Goal: Browse casually: Explore the website without a specific task or goal

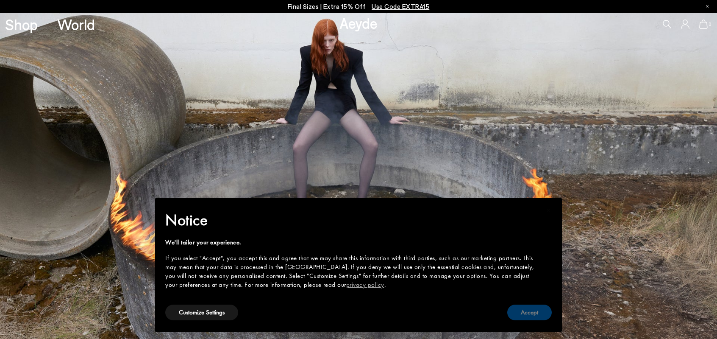
click at [521, 309] on button "Accept" at bounding box center [529, 312] width 45 height 16
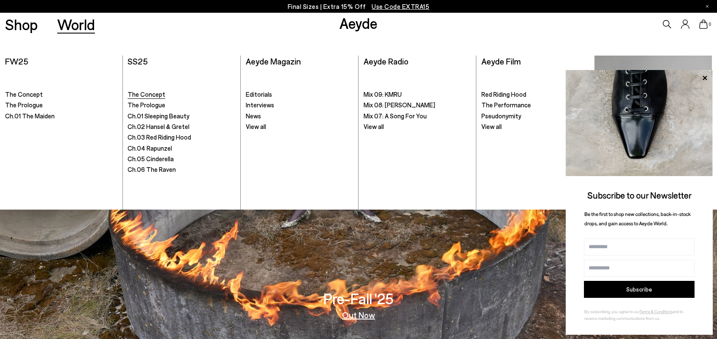
click at [139, 93] on span "The Concept" at bounding box center [147, 94] width 38 height 8
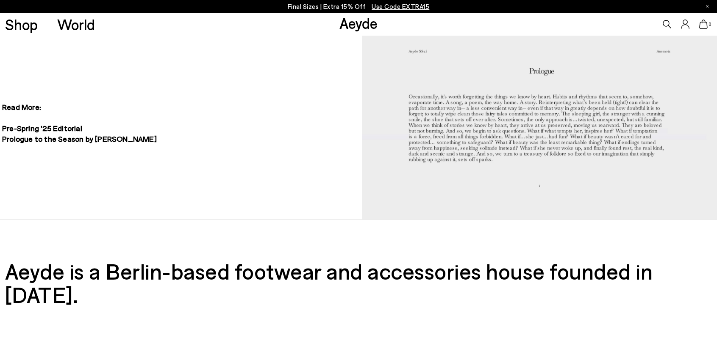
scroll to position [738, 0]
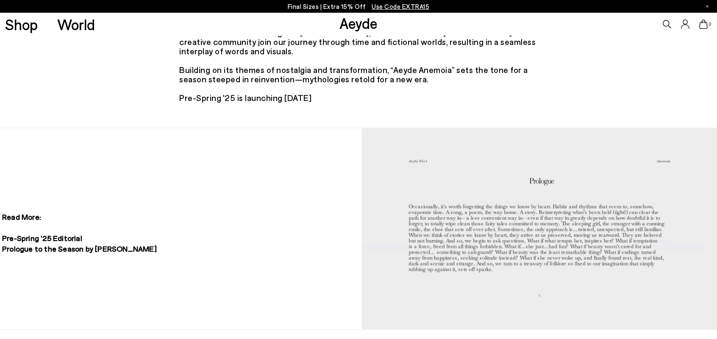
click at [350, 23] on link "Aeyde" at bounding box center [359, 23] width 38 height 18
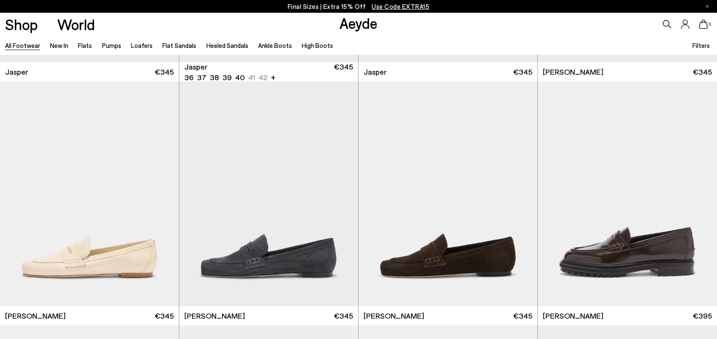
scroll to position [509, 0]
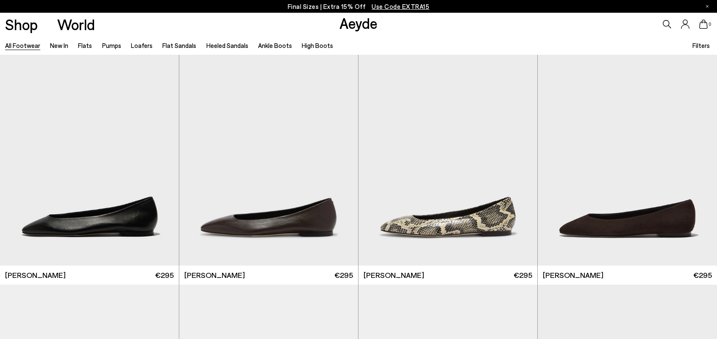
scroll to position [1774, 0]
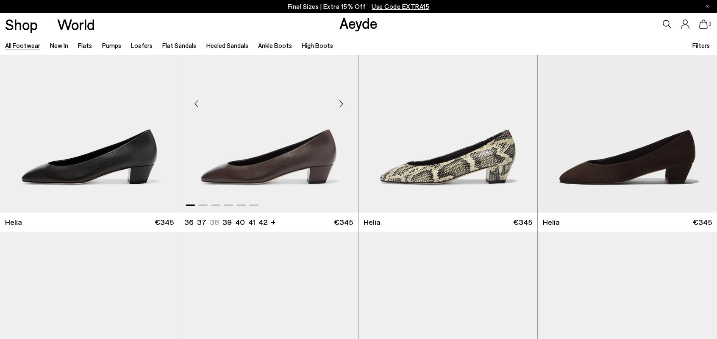
click at [341, 106] on div "Next slide" at bounding box center [340, 103] width 25 height 25
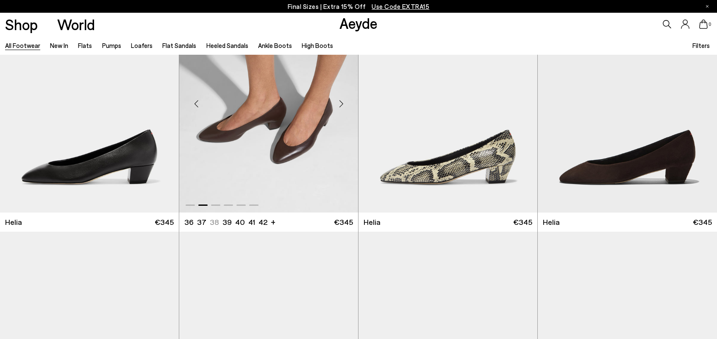
click at [341, 106] on div "Next slide" at bounding box center [340, 103] width 25 height 25
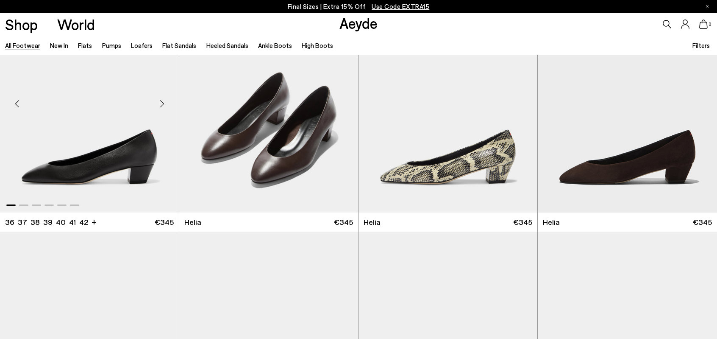
click at [160, 108] on div "Next slide" at bounding box center [161, 103] width 25 height 25
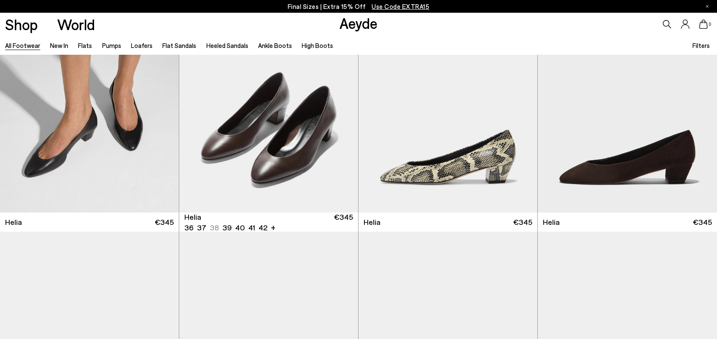
scroll to position [1986, 0]
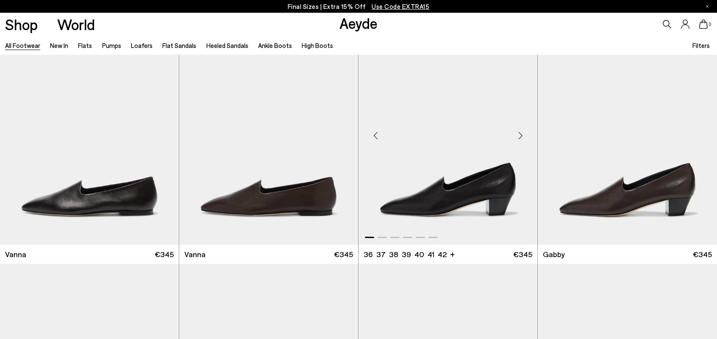
click at [517, 138] on div "Next slide" at bounding box center [520, 135] width 25 height 25
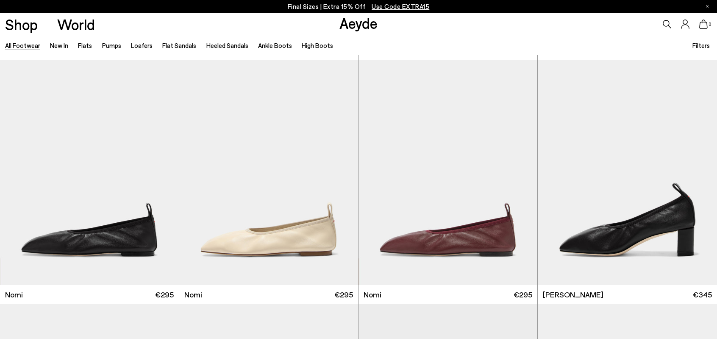
scroll to position [2240, 0]
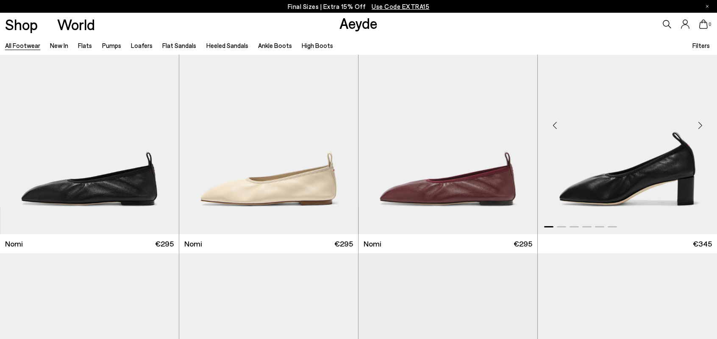
click at [701, 138] on div "Next slide" at bounding box center [699, 124] width 25 height 25
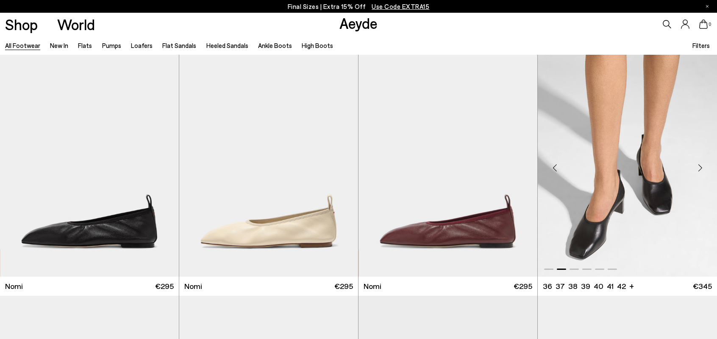
click at [701, 169] on div "Next slide" at bounding box center [699, 167] width 25 height 25
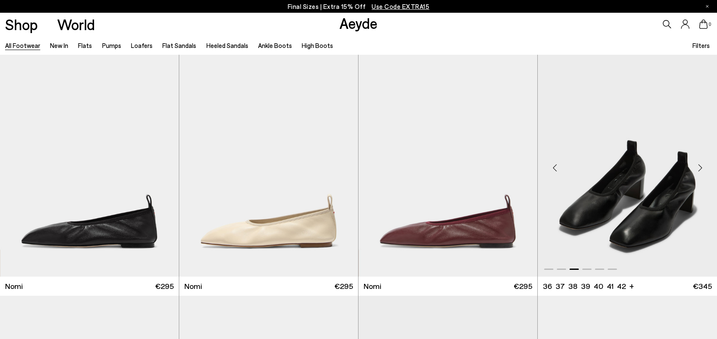
click at [701, 169] on div "Next slide" at bounding box center [699, 167] width 25 height 25
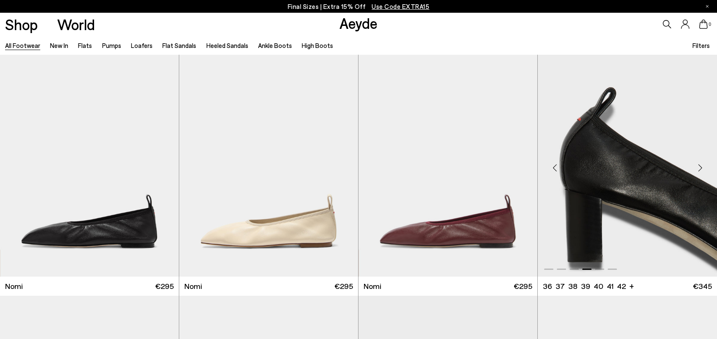
click at [701, 169] on div "Next slide" at bounding box center [699, 167] width 25 height 25
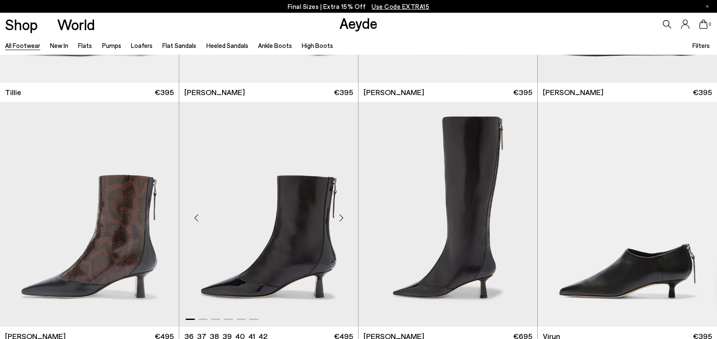
scroll to position [2876, 0]
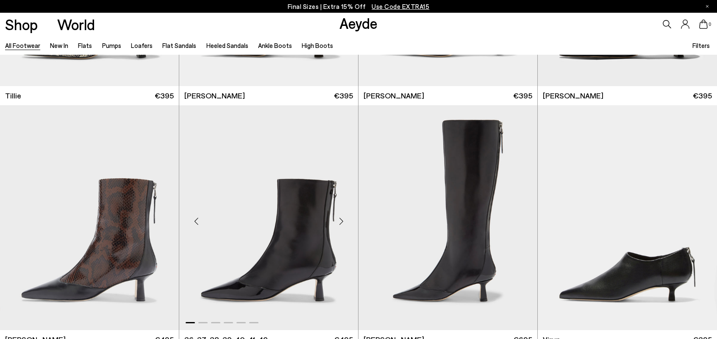
click at [342, 218] on div "Next slide" at bounding box center [340, 220] width 25 height 25
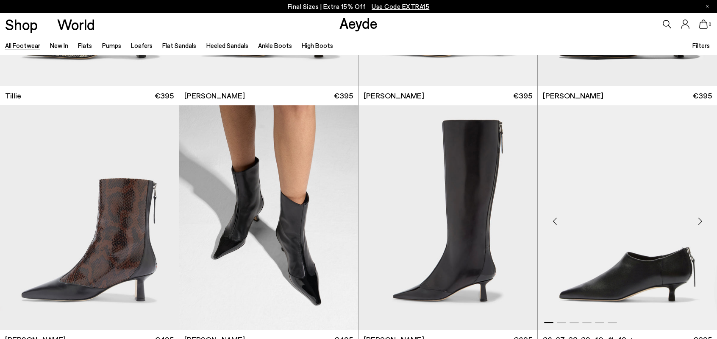
scroll to position [2919, 0]
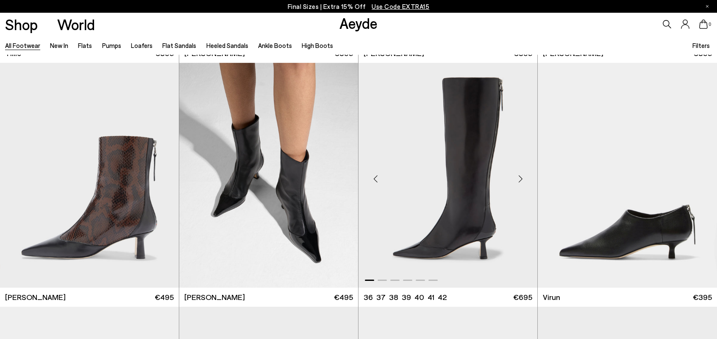
click at [525, 177] on div "Next slide" at bounding box center [520, 178] width 25 height 25
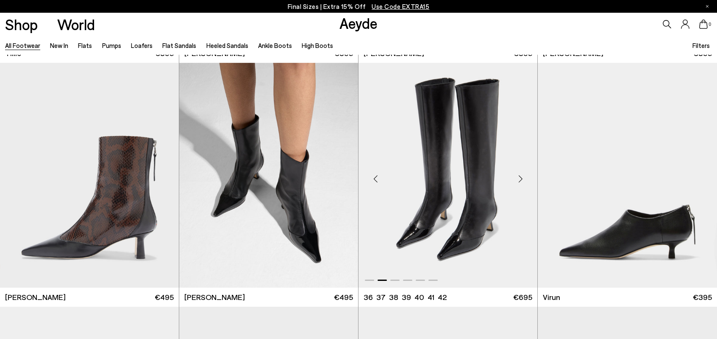
click at [525, 177] on div "Next slide" at bounding box center [520, 178] width 25 height 25
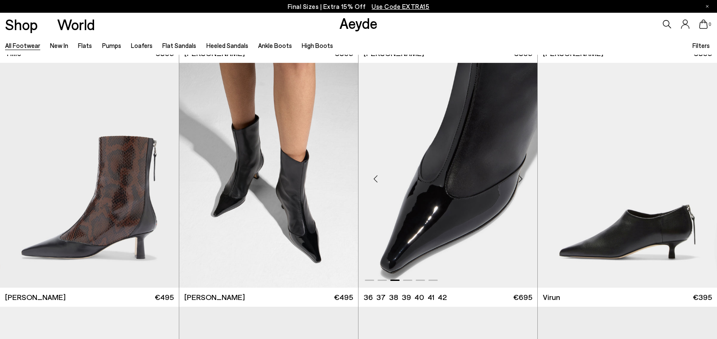
click at [525, 177] on div "Next slide" at bounding box center [520, 178] width 25 height 25
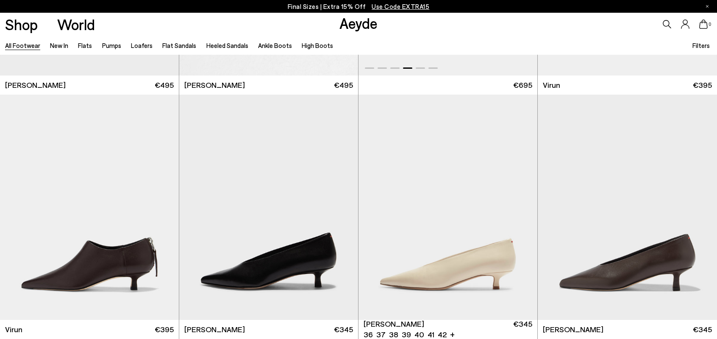
scroll to position [3258, 0]
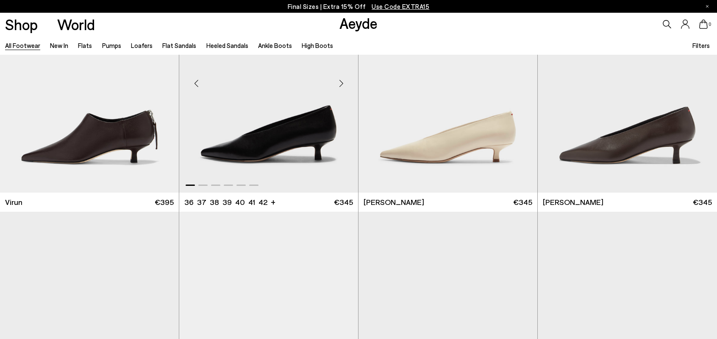
click at [345, 86] on div "Next slide" at bounding box center [340, 83] width 25 height 25
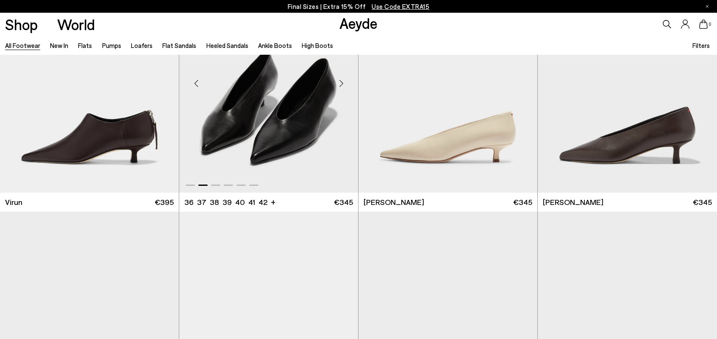
click at [345, 86] on div "Next slide" at bounding box center [340, 83] width 25 height 25
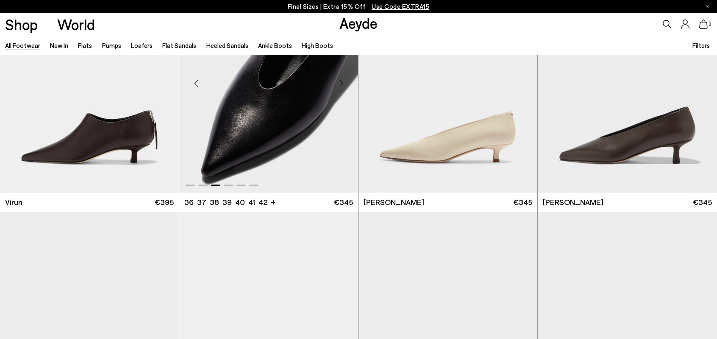
click at [345, 86] on div "Next slide" at bounding box center [340, 83] width 25 height 25
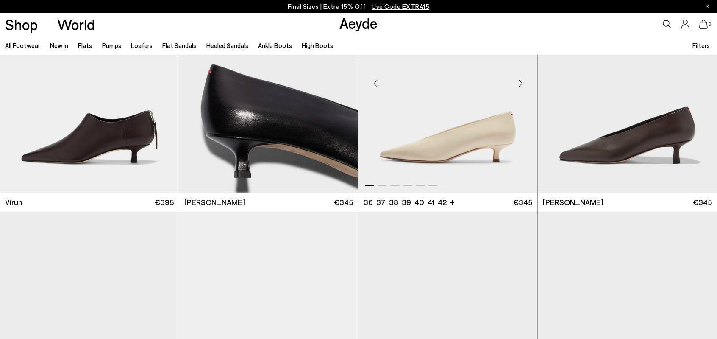
scroll to position [3131, 0]
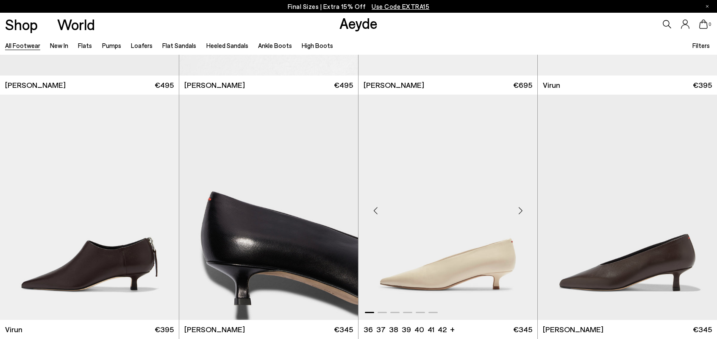
click at [521, 211] on div "Next slide" at bounding box center [520, 210] width 25 height 25
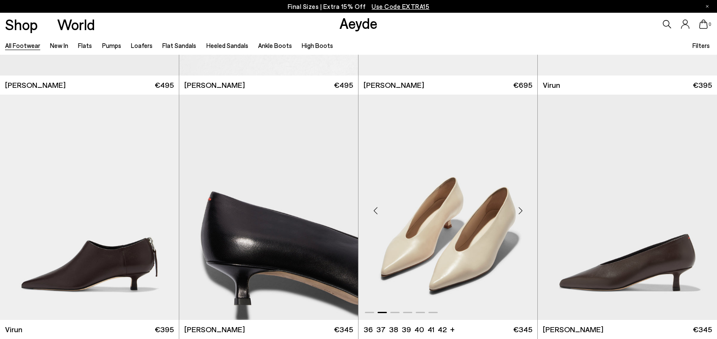
click at [521, 211] on div "Next slide" at bounding box center [520, 210] width 25 height 25
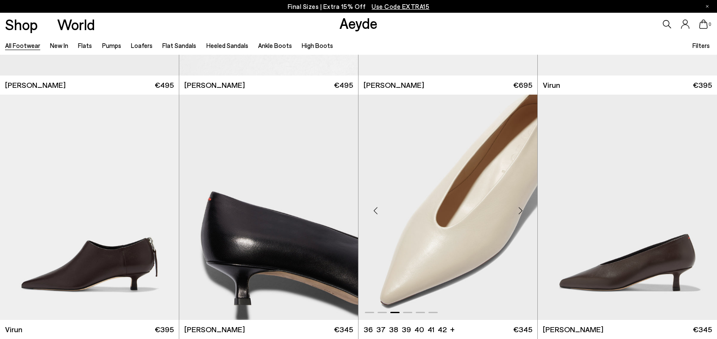
click at [521, 211] on div "Next slide" at bounding box center [520, 210] width 25 height 25
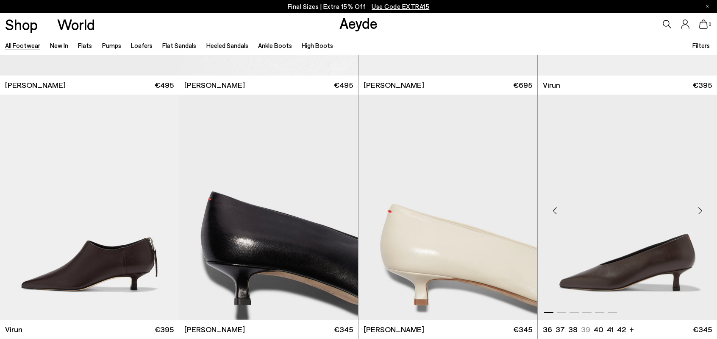
click at [701, 214] on div "Next slide" at bounding box center [699, 210] width 25 height 25
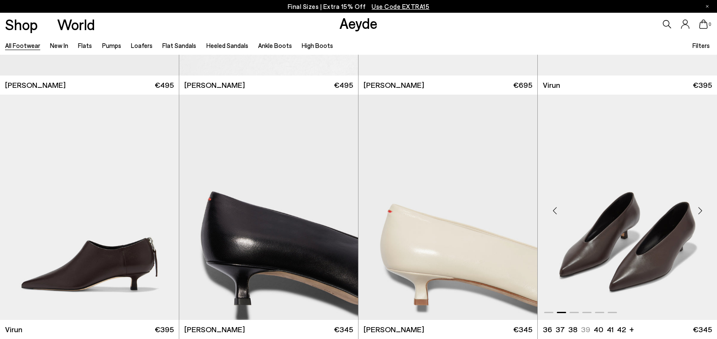
click at [701, 214] on div "Next slide" at bounding box center [699, 210] width 25 height 25
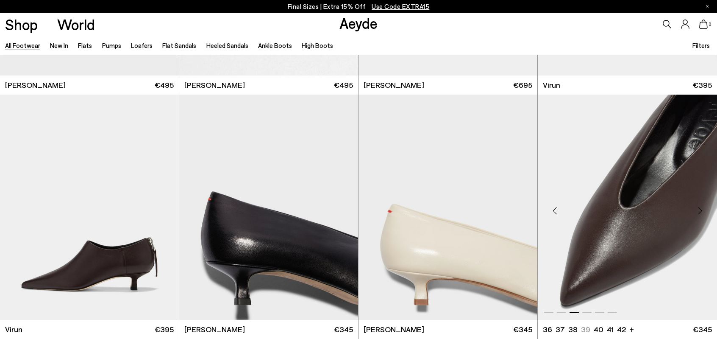
click at [701, 214] on div "Next slide" at bounding box center [699, 210] width 25 height 25
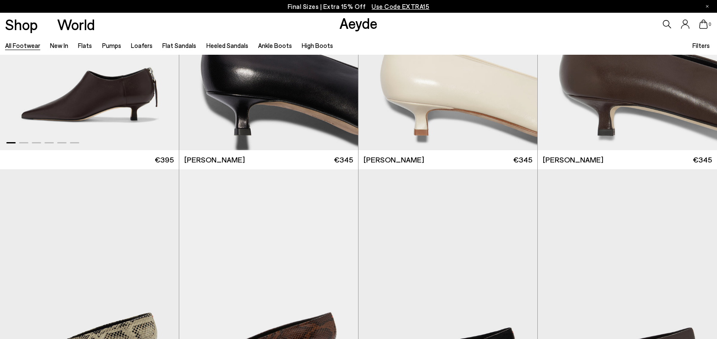
scroll to position [3173, 0]
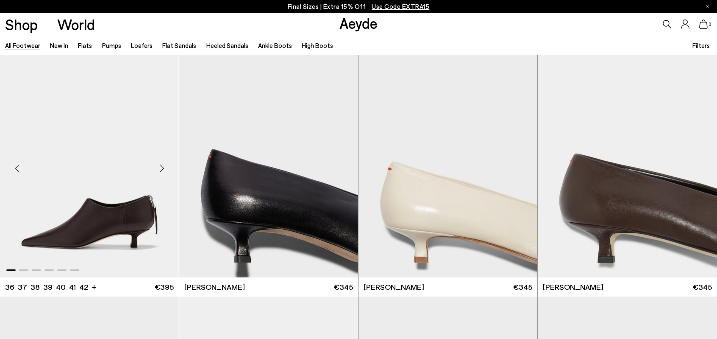
click at [163, 162] on div "Next slide" at bounding box center [161, 168] width 25 height 25
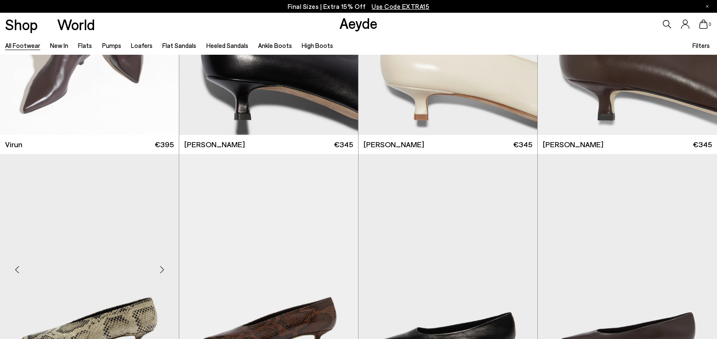
scroll to position [3427, 0]
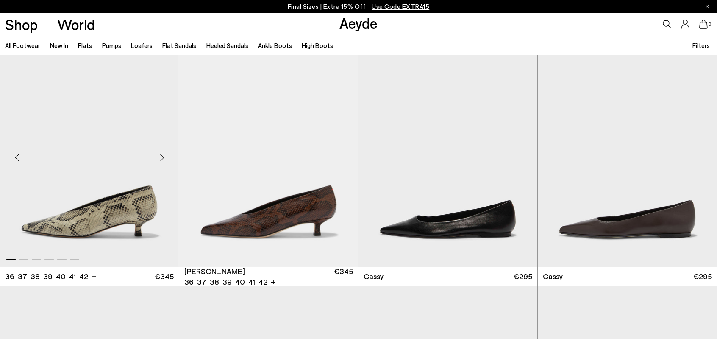
click at [159, 156] on div "Next slide" at bounding box center [161, 157] width 25 height 25
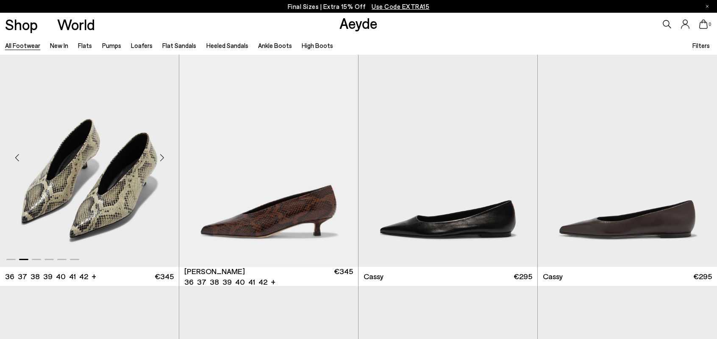
click at [159, 156] on div "Next slide" at bounding box center [161, 157] width 25 height 25
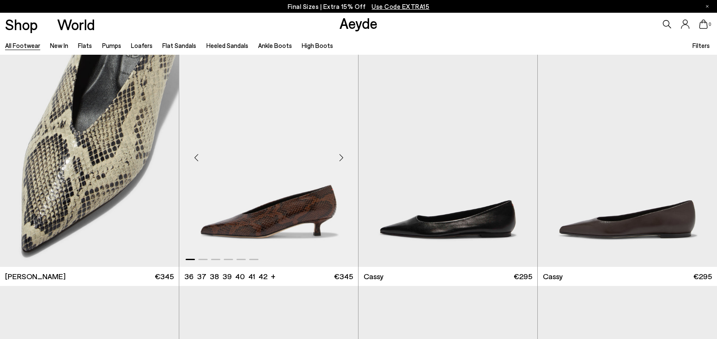
click at [342, 161] on div "Next slide" at bounding box center [340, 157] width 25 height 25
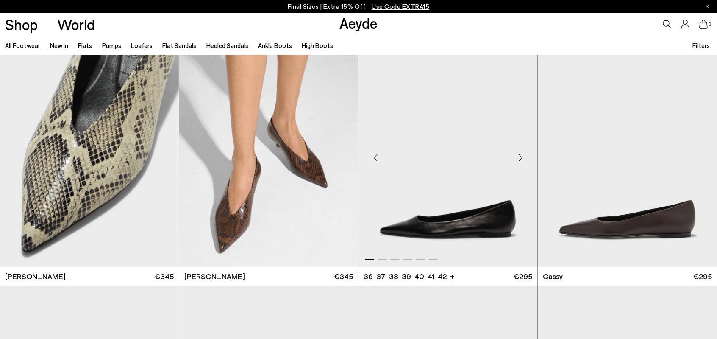
click at [520, 161] on div "Next slide" at bounding box center [520, 157] width 25 height 25
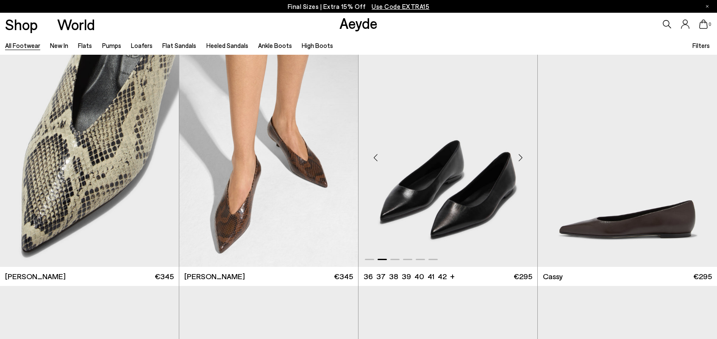
click at [520, 161] on div "Next slide" at bounding box center [520, 157] width 25 height 25
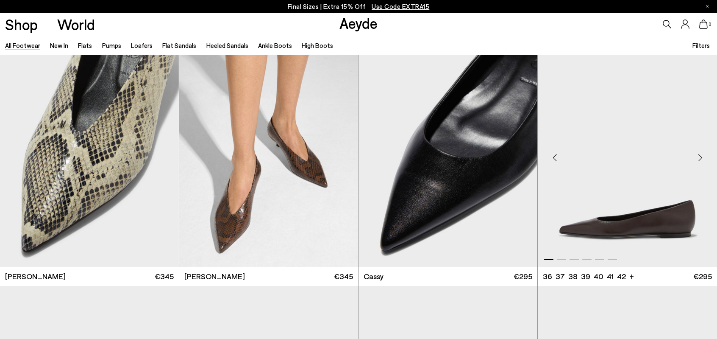
click at [704, 155] on div "Next slide" at bounding box center [699, 157] width 25 height 25
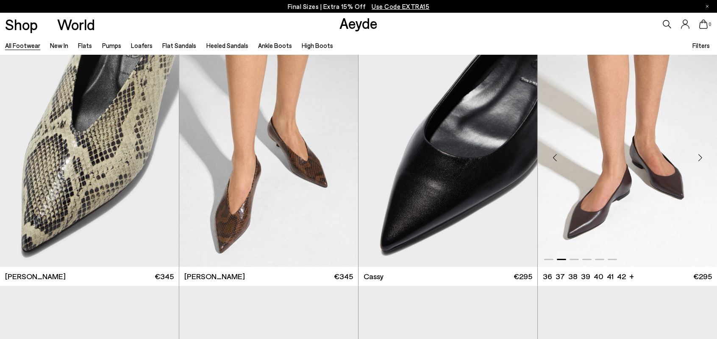
click at [704, 155] on div "Next slide" at bounding box center [699, 157] width 25 height 25
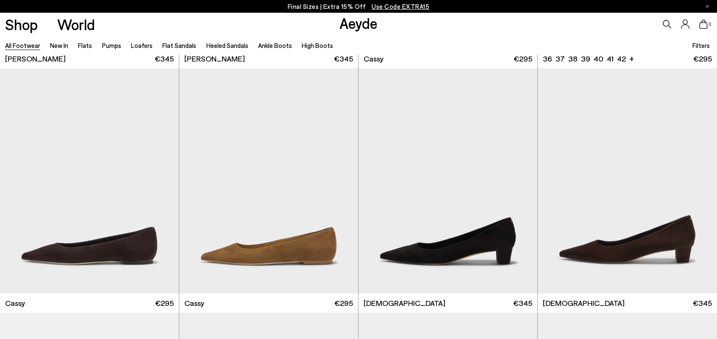
scroll to position [3682, 0]
